Goal: Task Accomplishment & Management: Manage account settings

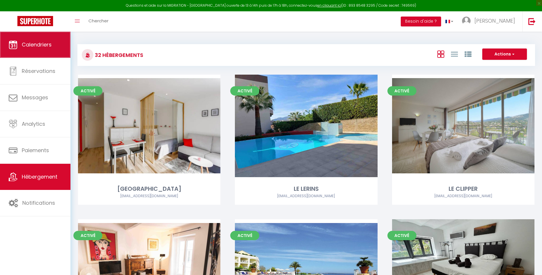
click at [50, 50] on link "Calendriers" at bounding box center [35, 45] width 71 height 26
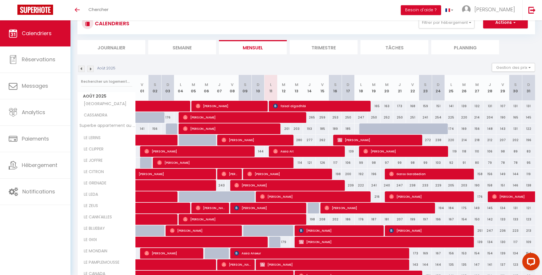
scroll to position [111, 0]
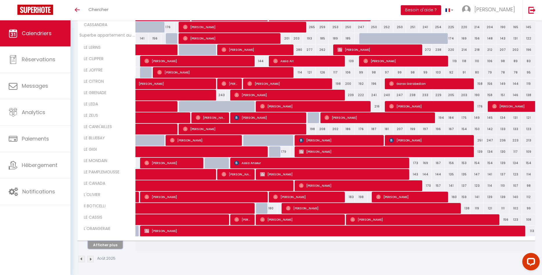
click at [116, 244] on button "Afficher plus" at bounding box center [105, 245] width 35 height 8
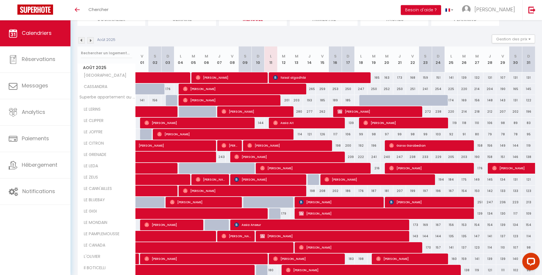
scroll to position [2, 0]
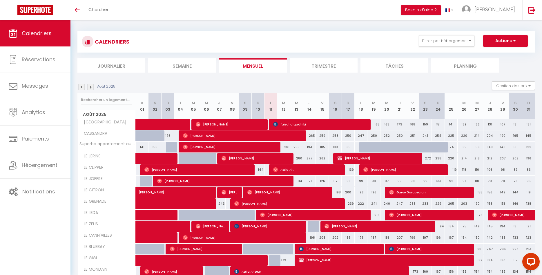
click at [92, 89] on img at bounding box center [90, 87] width 6 height 6
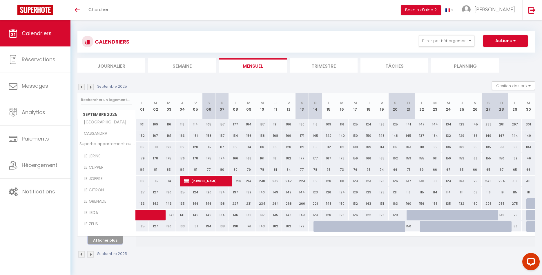
click at [116, 241] on button "Afficher plus" at bounding box center [105, 240] width 35 height 8
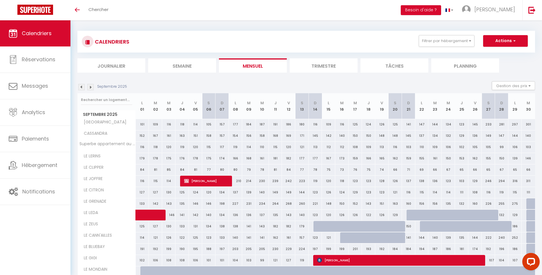
click at [80, 87] on img at bounding box center [81, 87] width 6 height 6
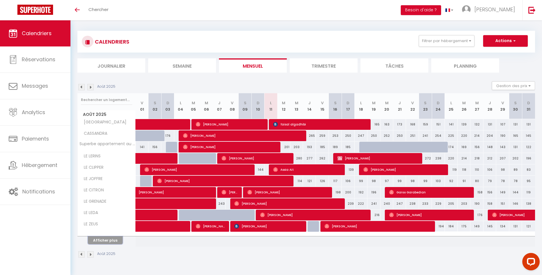
click at [109, 242] on button "Afficher plus" at bounding box center [105, 240] width 35 height 8
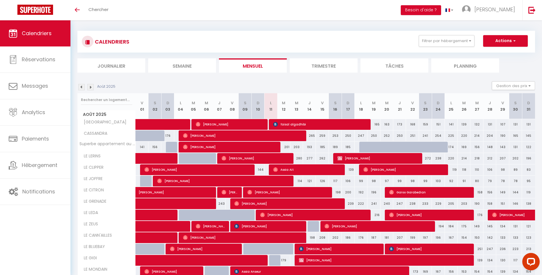
click at [83, 89] on img at bounding box center [81, 87] width 6 height 6
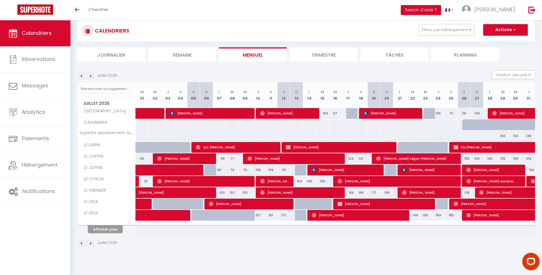
scroll to position [20, 0]
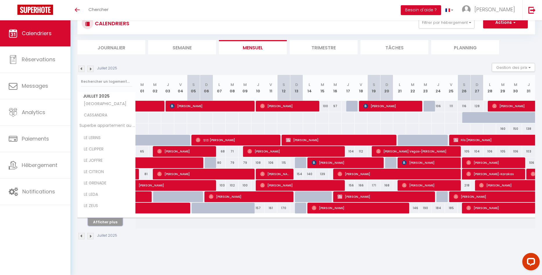
click at [120, 223] on button "Afficher plus" at bounding box center [105, 222] width 35 height 8
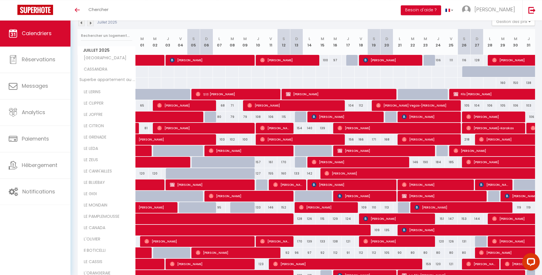
scroll to position [111, 0]
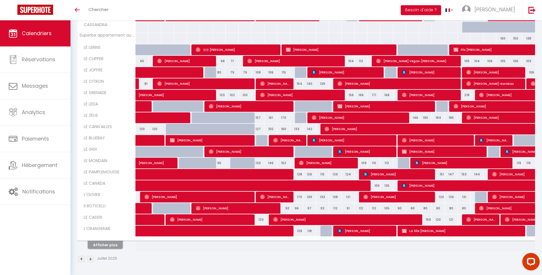
click at [109, 247] on button "Afficher plus" at bounding box center [105, 245] width 35 height 8
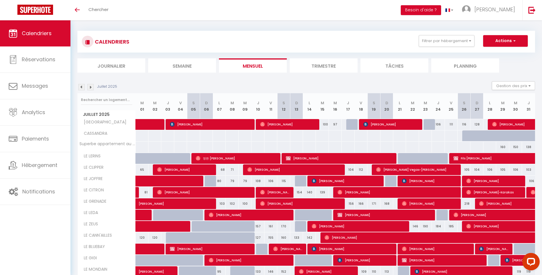
scroll to position [0, 0]
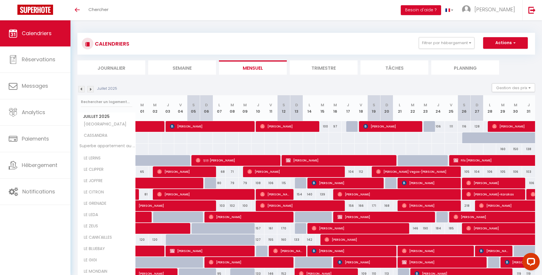
click at [91, 89] on img at bounding box center [90, 89] width 6 height 6
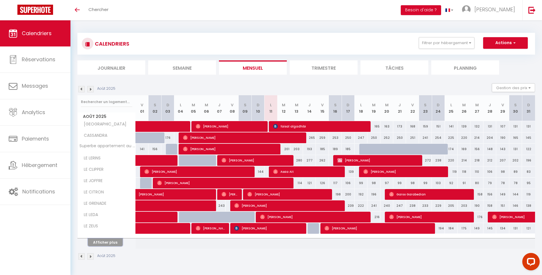
click at [116, 244] on button "Afficher plus" at bounding box center [105, 242] width 35 height 8
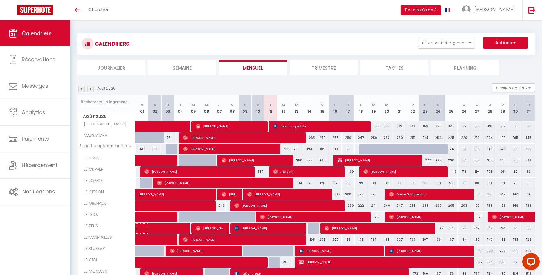
click at [149, 229] on span at bounding box center [171, 228] width 53 height 11
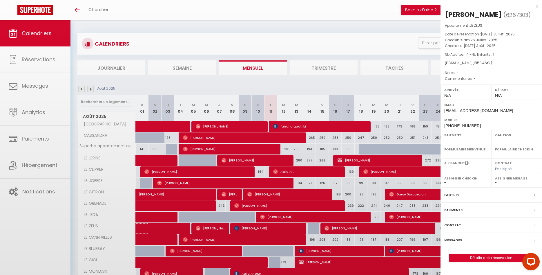
select select "OK"
select select "0"
select select "1"
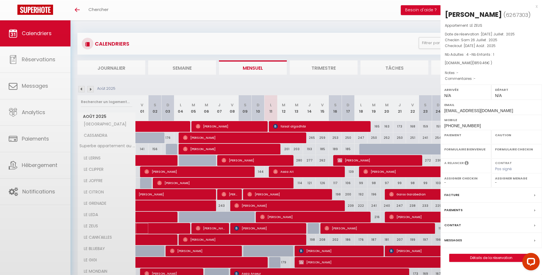
select select
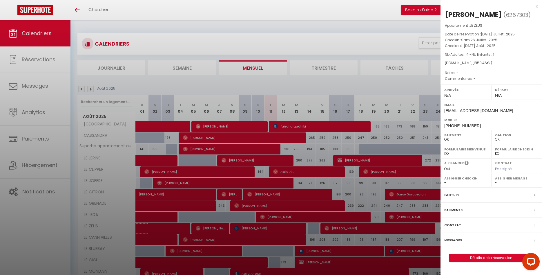
select select "39693"
click at [537, 7] on div "x" at bounding box center [489, 6] width 97 height 7
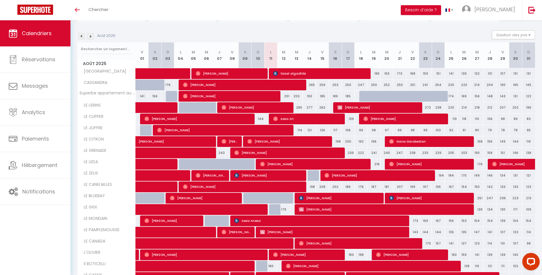
scroll to position [109, 0]
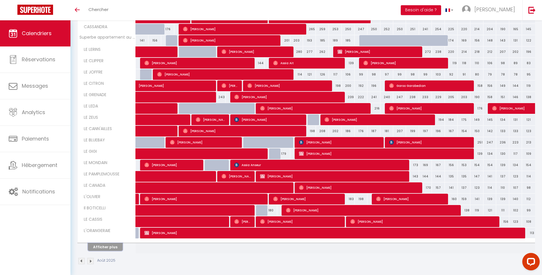
click at [115, 248] on button "Afficher plus" at bounding box center [105, 247] width 35 height 8
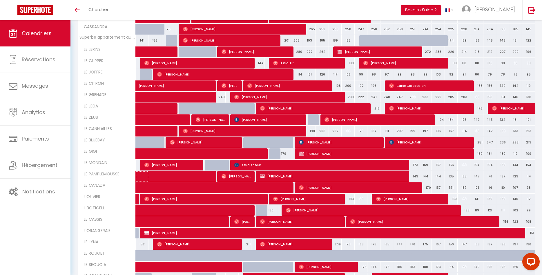
click at [177, 175] on span at bounding box center [185, 176] width 80 height 11
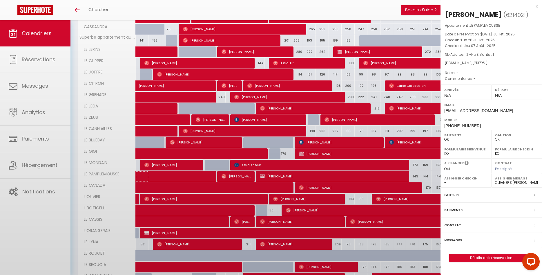
select select
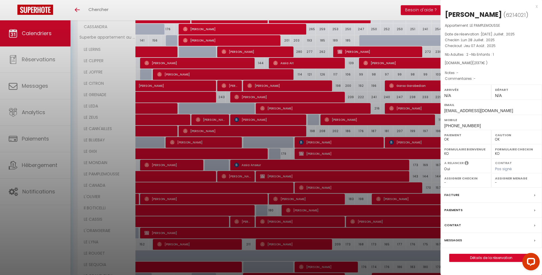
click at [534, 5] on div "x" at bounding box center [489, 6] width 97 height 7
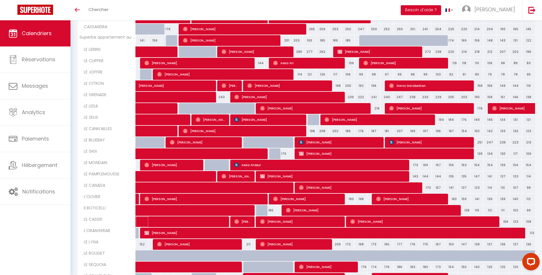
click at [185, 218] on span at bounding box center [191, 221] width 93 height 11
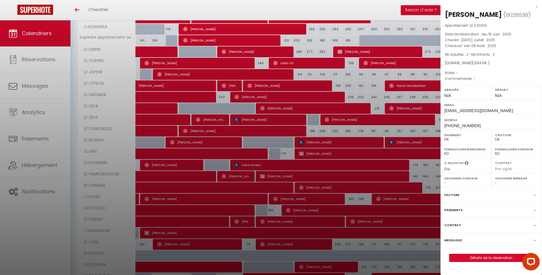
click at [538, 8] on div "x" at bounding box center [489, 6] width 97 height 7
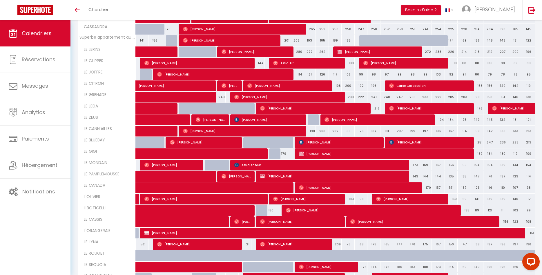
scroll to position [217, 0]
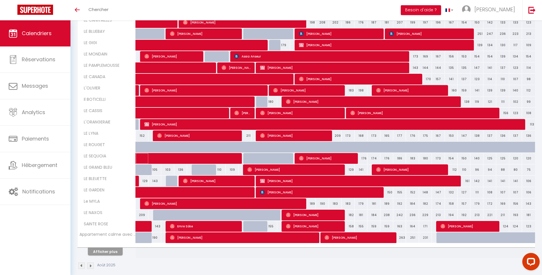
click at [179, 156] on span at bounding box center [198, 158] width 107 height 11
select select "KO"
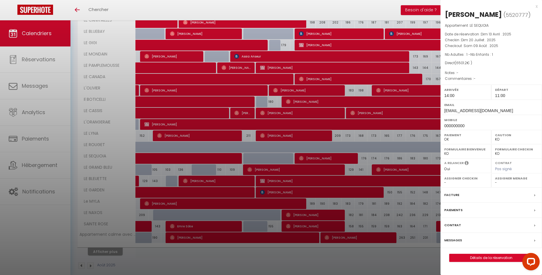
click at [537, 7] on div "x" at bounding box center [489, 6] width 97 height 7
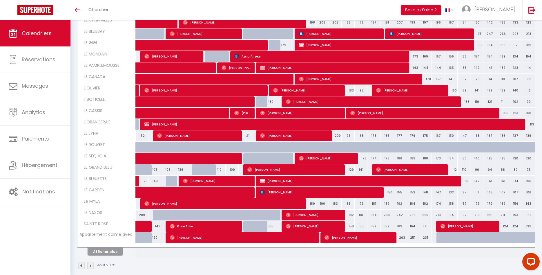
click at [113, 251] on button "Afficher plus" at bounding box center [105, 252] width 35 height 8
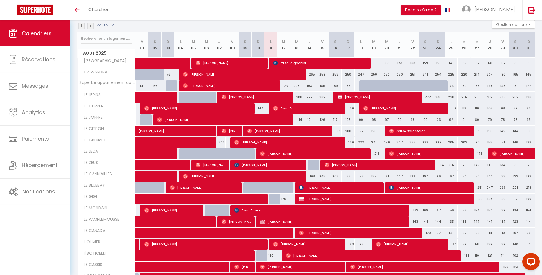
scroll to position [15, 0]
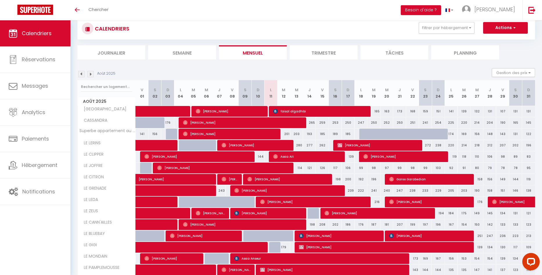
click at [83, 75] on img at bounding box center [81, 74] width 6 height 6
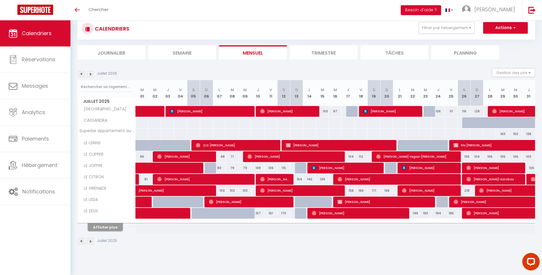
click at [119, 228] on button "Afficher plus" at bounding box center [105, 227] width 35 height 8
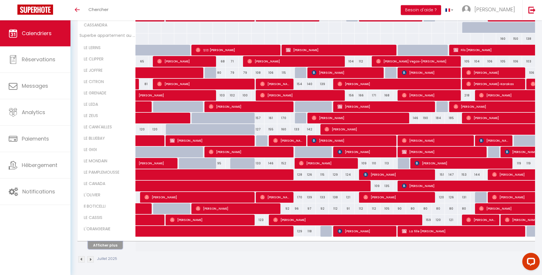
scroll to position [111, 0]
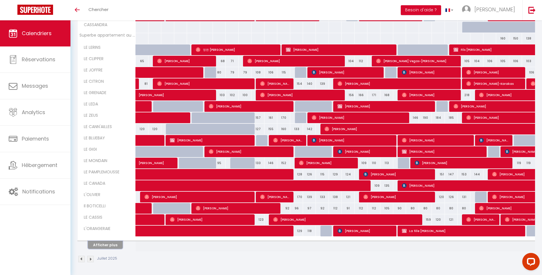
click at [110, 245] on button "Afficher plus" at bounding box center [105, 245] width 35 height 8
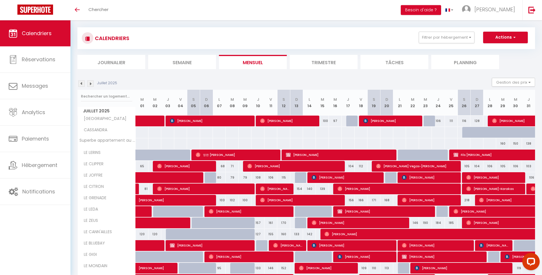
scroll to position [2, 0]
